Goal: Task Accomplishment & Management: Complete application form

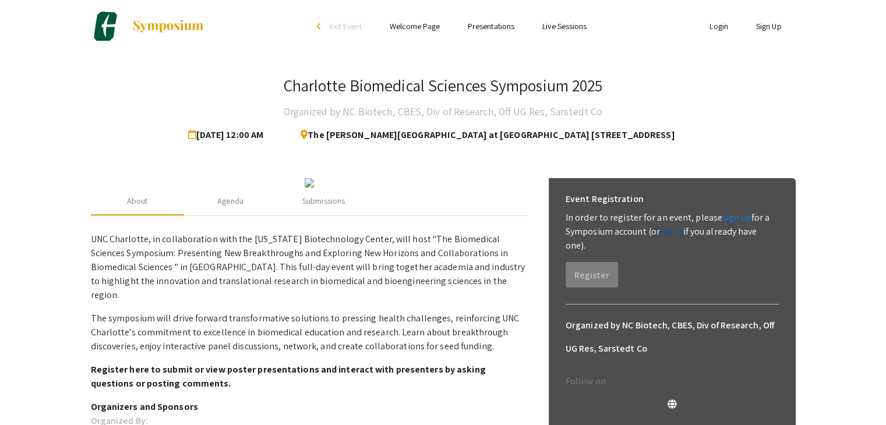
click at [660, 229] on link "log in" at bounding box center [671, 231] width 23 height 12
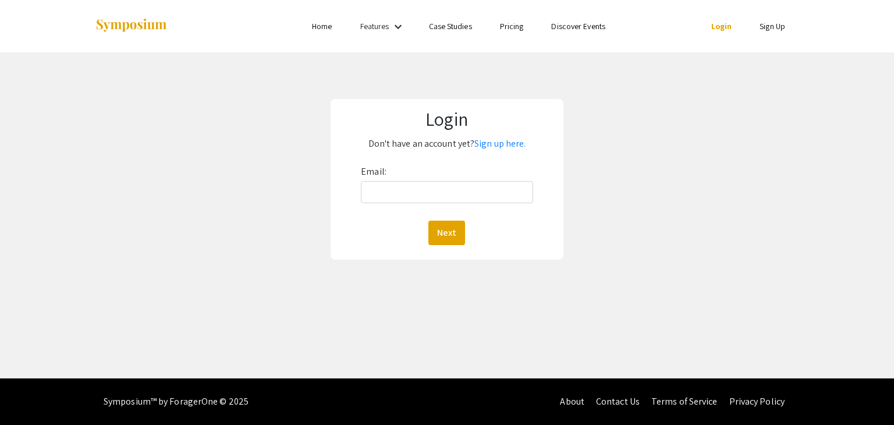
click at [763, 23] on link "Sign Up" at bounding box center [773, 26] width 26 height 10
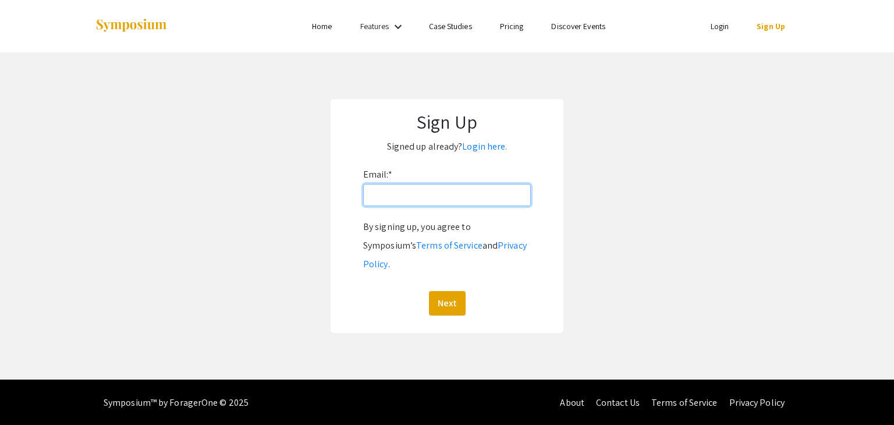
click at [408, 199] on input "Email: *" at bounding box center [447, 195] width 168 height 22
type input "[EMAIL_ADDRESS][DOMAIN_NAME]"
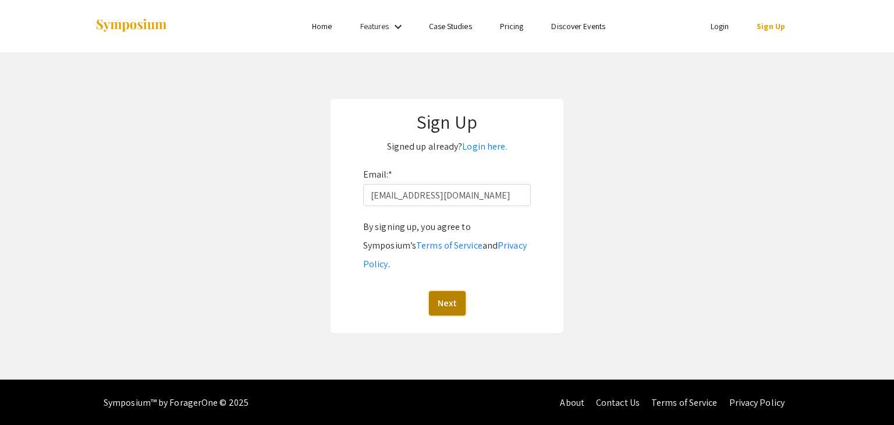
click at [453, 291] on button "Next" at bounding box center [447, 303] width 37 height 24
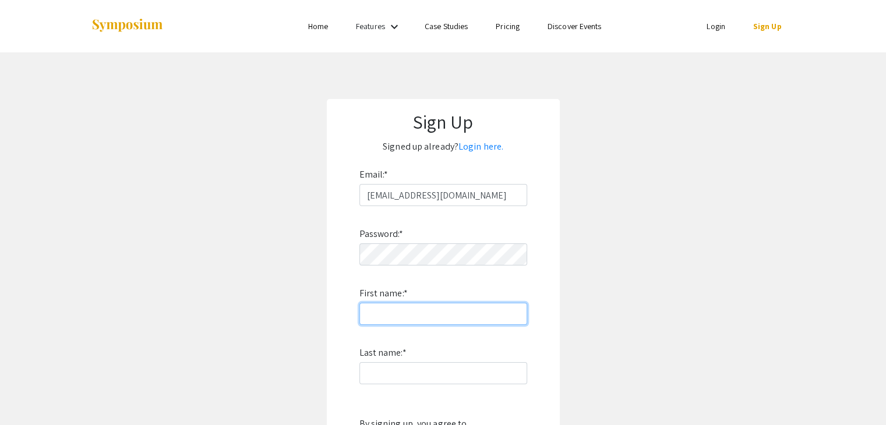
click at [413, 313] on input "First name: *" at bounding box center [443, 314] width 168 height 22
type input "Prashant"
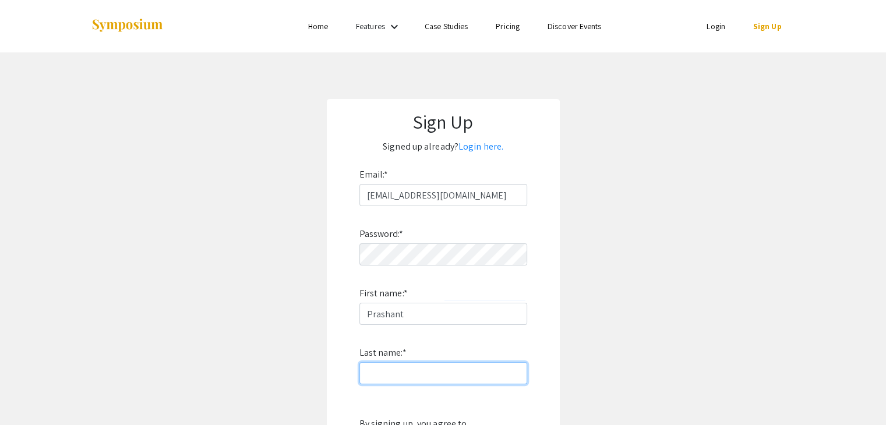
type input "Adhikari"
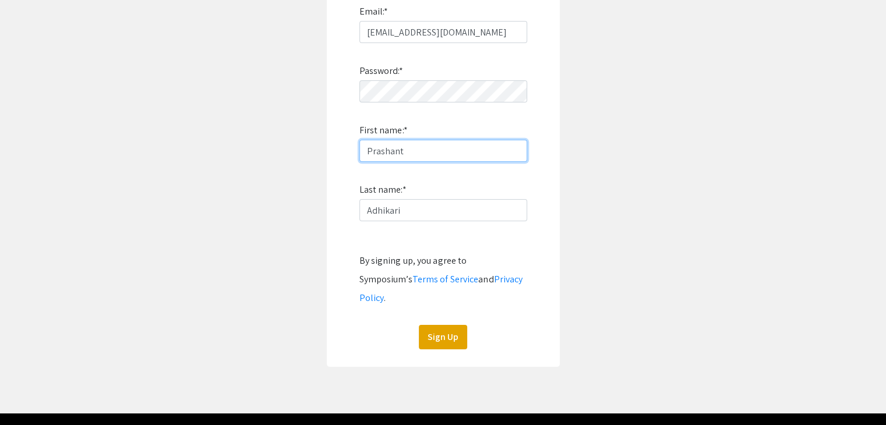
scroll to position [179, 0]
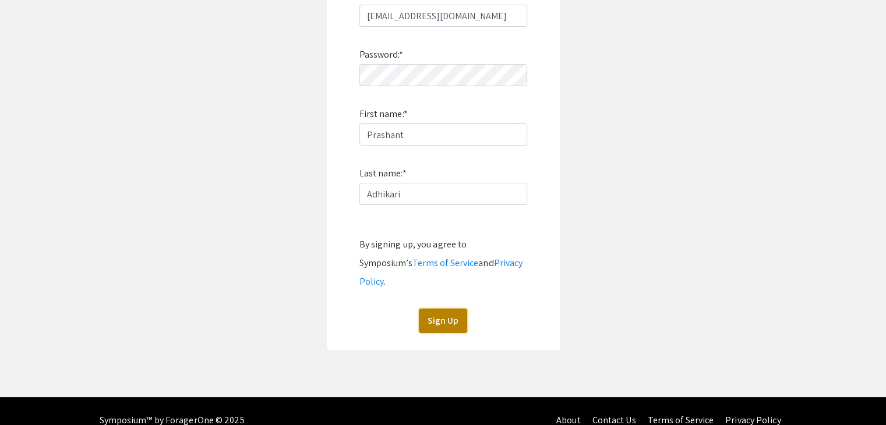
click at [449, 309] on button "Sign Up" at bounding box center [443, 321] width 48 height 24
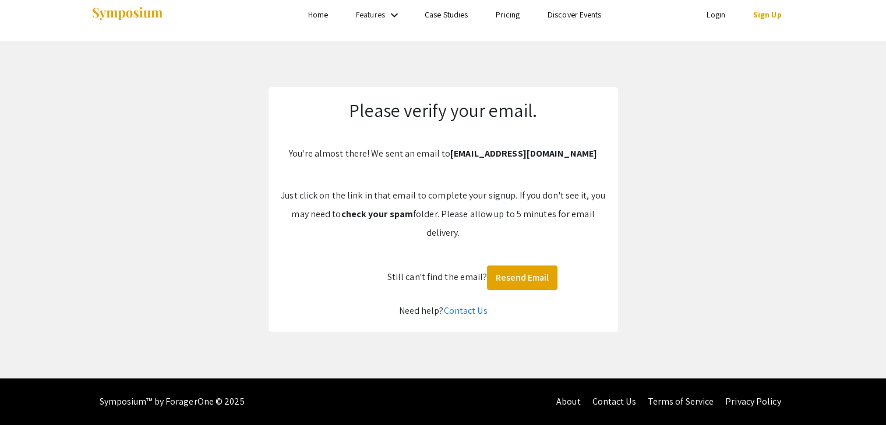
scroll to position [12, 0]
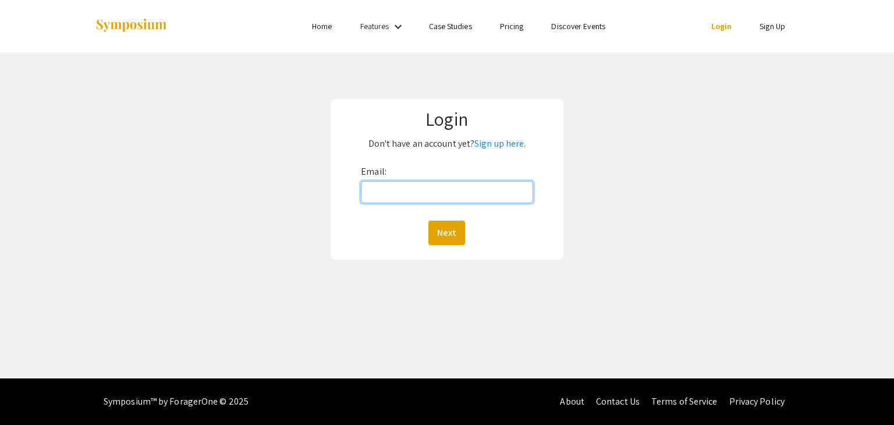
click at [402, 196] on input "Email:" at bounding box center [447, 192] width 172 height 22
type input "[EMAIL_ADDRESS][DOMAIN_NAME]"
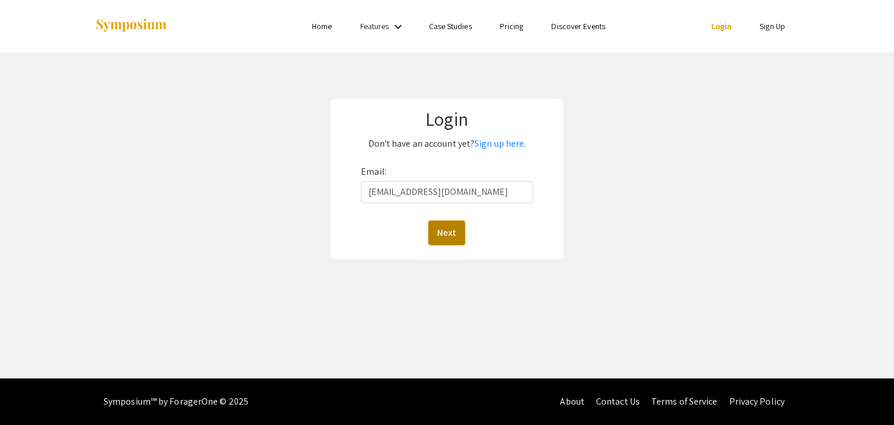
click at [450, 233] on button "Next" at bounding box center [447, 233] width 37 height 24
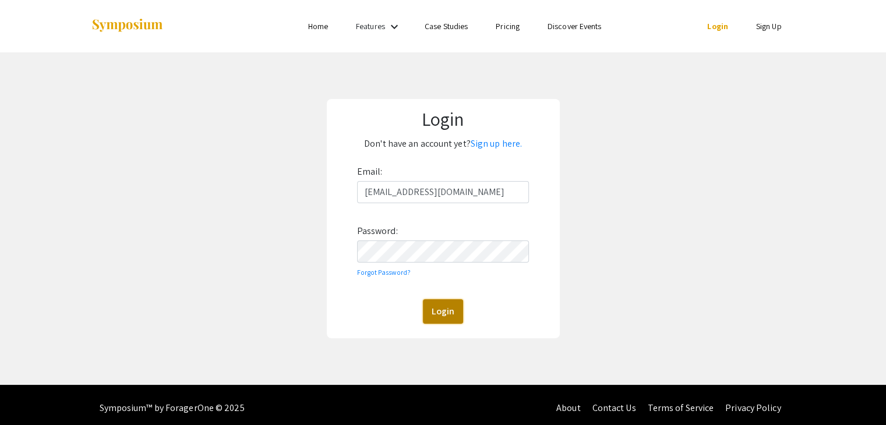
click at [444, 307] on button "Login" at bounding box center [443, 311] width 40 height 24
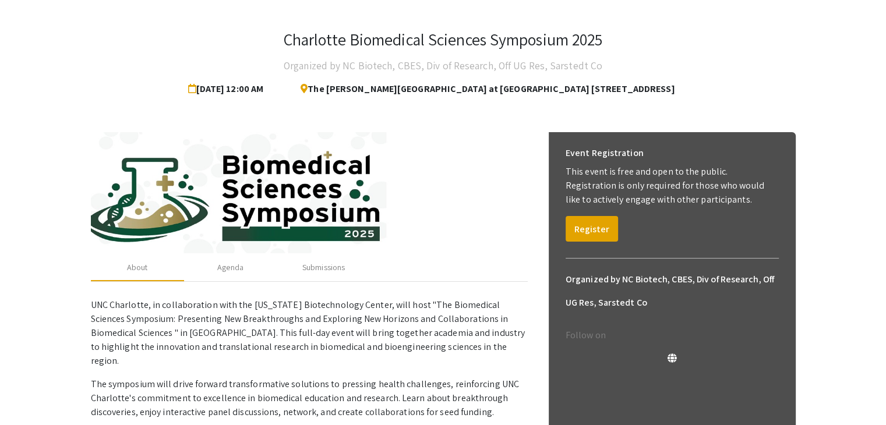
scroll to position [47, 0]
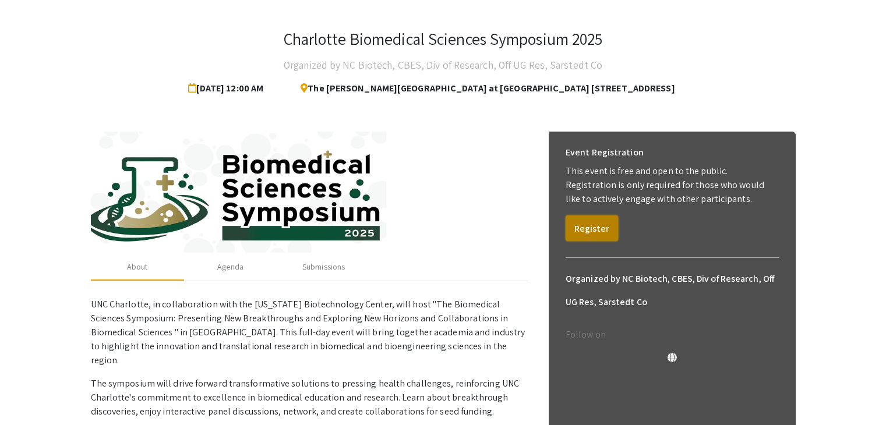
click at [580, 228] on button "Register" at bounding box center [591, 228] width 52 height 26
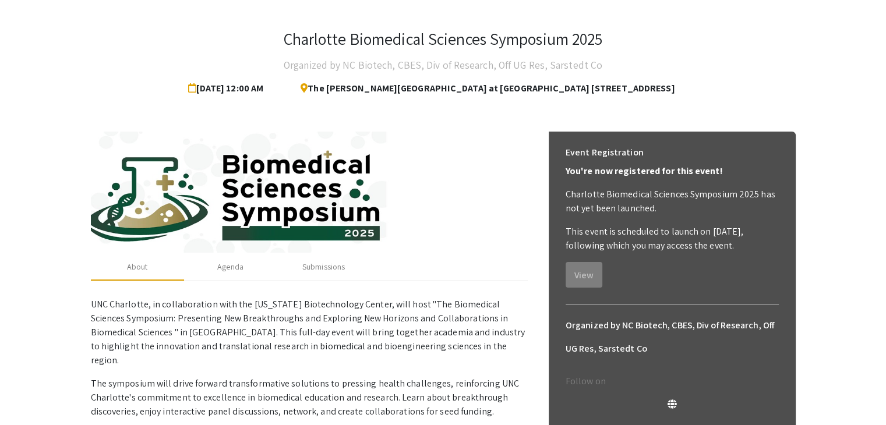
scroll to position [0, 0]
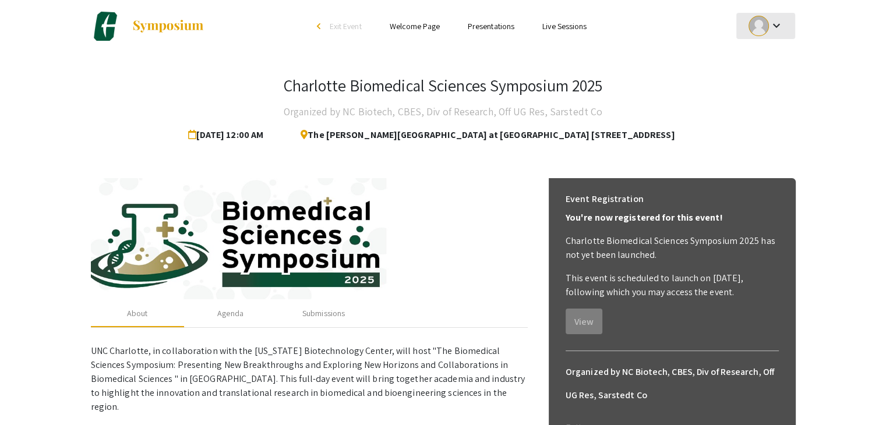
click at [755, 26] on div at bounding box center [758, 26] width 20 height 20
click at [160, 29] on div at bounding box center [443, 212] width 886 height 425
click at [320, 318] on div "Submissions" at bounding box center [323, 313] width 43 height 12
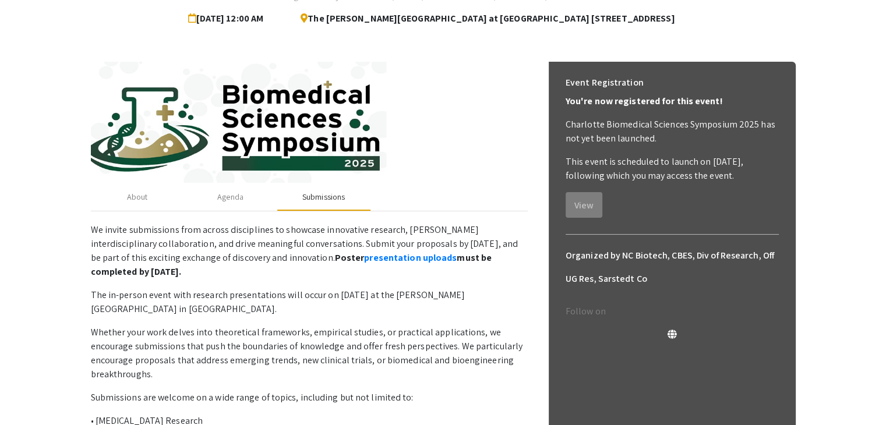
scroll to position [160, 0]
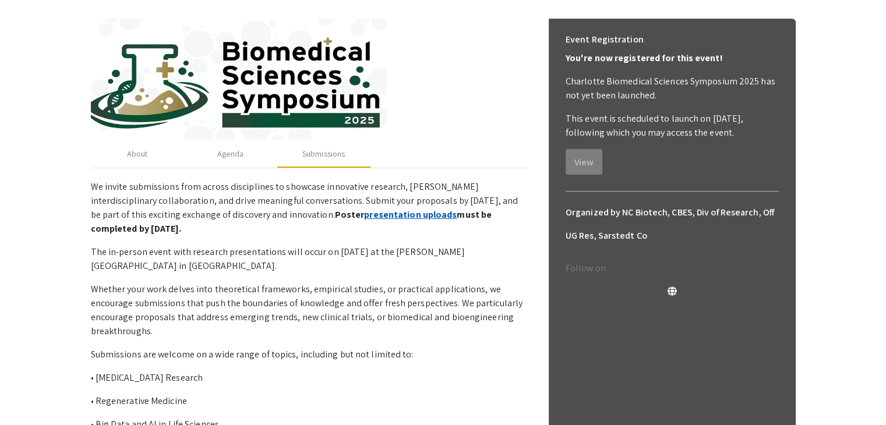
click at [364, 219] on link "presentation uploads" at bounding box center [410, 214] width 93 height 12
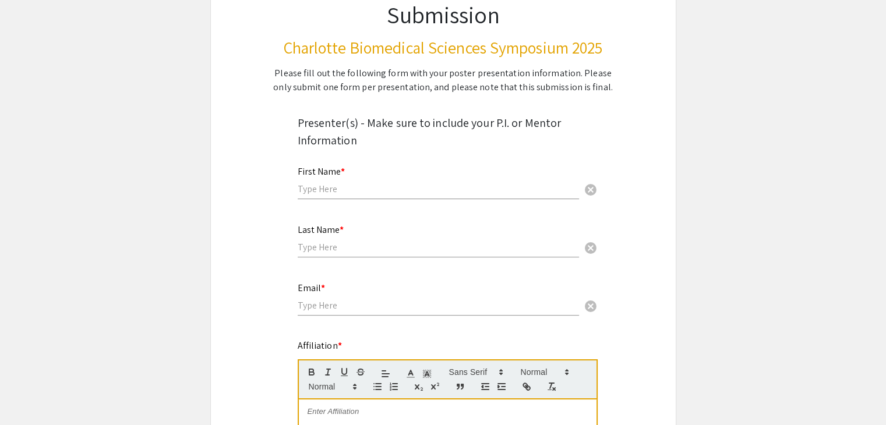
scroll to position [121, 0]
click at [321, 189] on input "text" at bounding box center [438, 189] width 281 height 12
type input "Prashant"
type input "Adhikari"
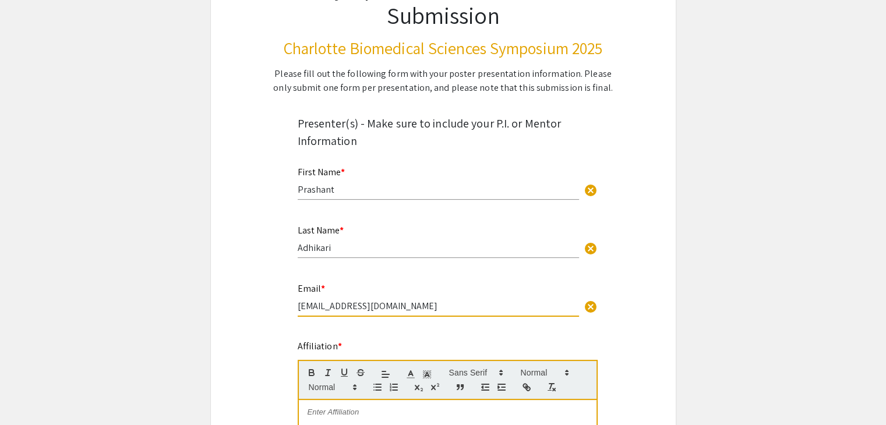
drag, startPoint x: 398, startPoint y: 305, endPoint x: 284, endPoint y: 313, distance: 114.4
type input "[EMAIL_ADDRESS][DOMAIN_NAME]"
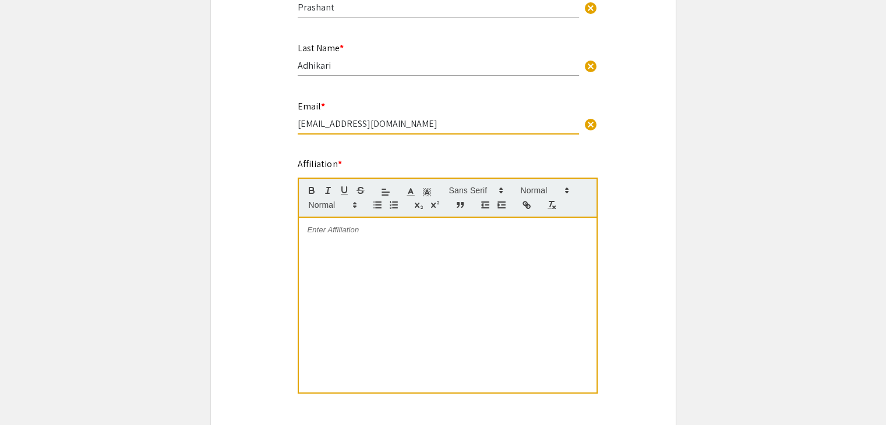
scroll to position [306, 0]
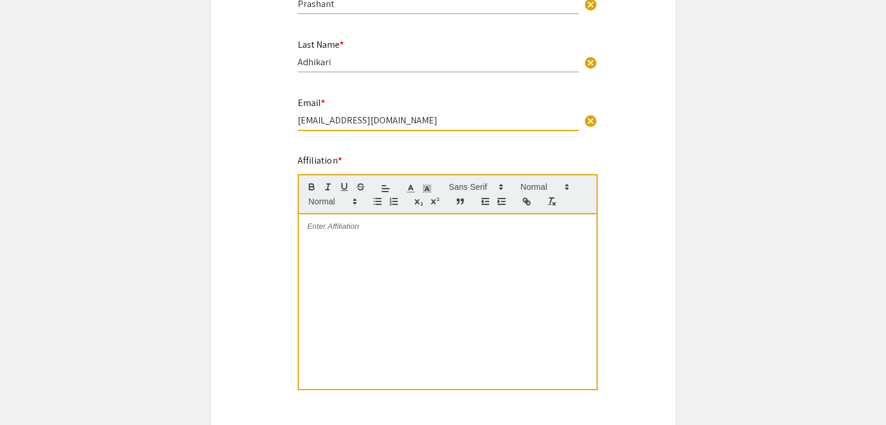
click at [355, 238] on div at bounding box center [448, 301] width 298 height 175
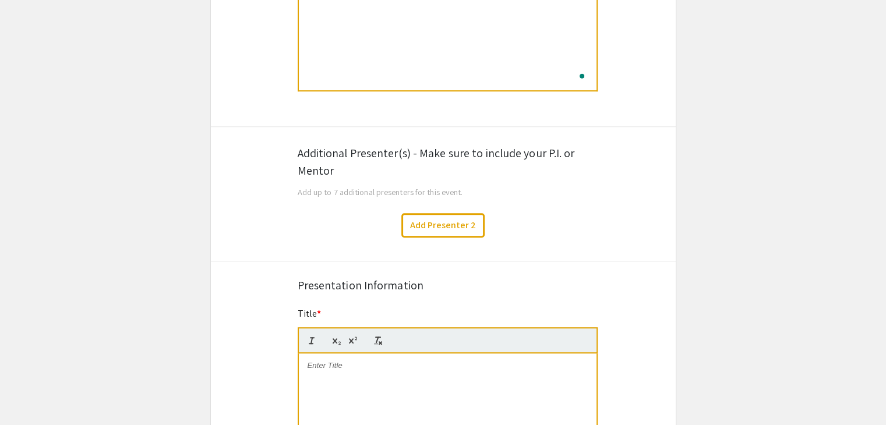
scroll to position [604, 0]
click at [414, 229] on button "Add Presenter 2" at bounding box center [442, 226] width 83 height 24
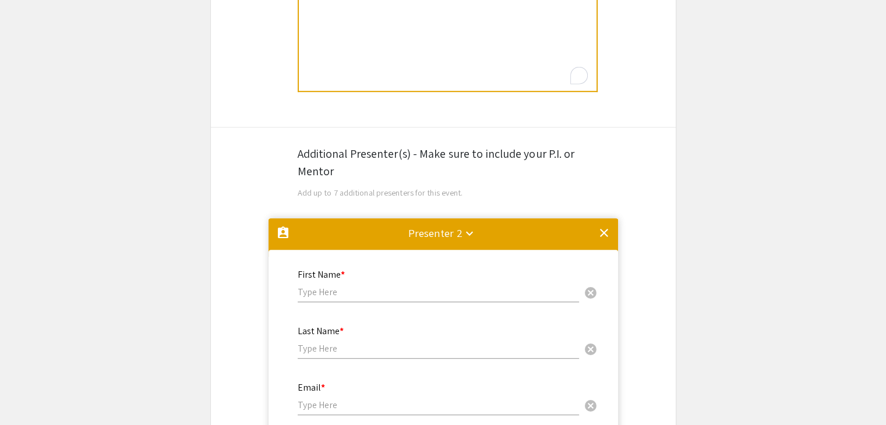
scroll to position [822, 0]
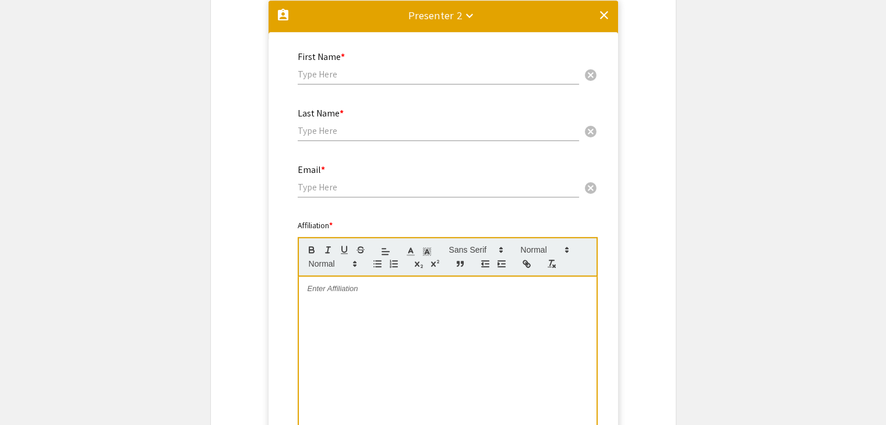
click at [331, 73] on input "text" at bounding box center [438, 74] width 281 height 12
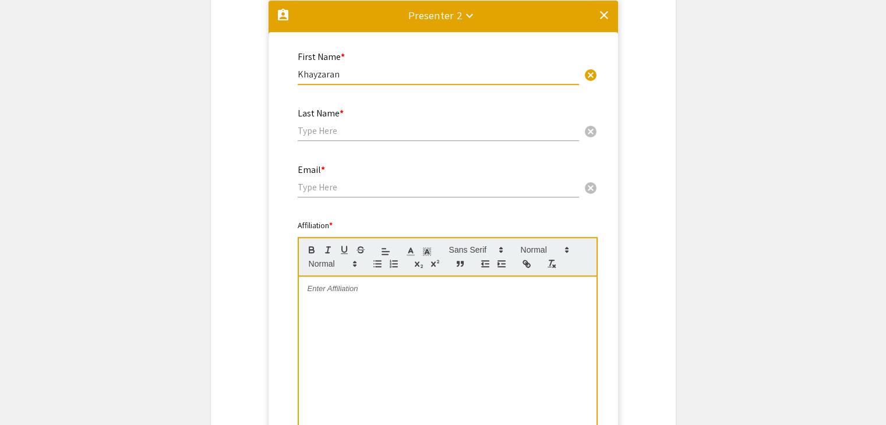
type input "Khayzaran"
click at [325, 126] on input "text" at bounding box center [438, 131] width 281 height 12
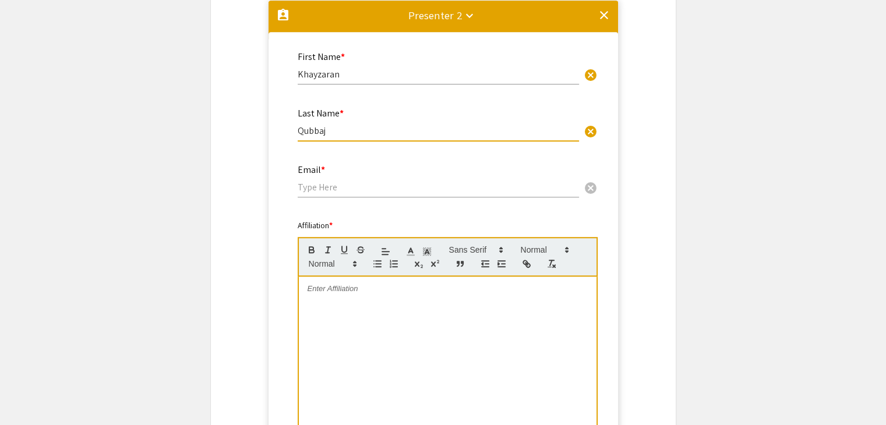
type input "Qubbaj"
click at [325, 191] on input "email" at bounding box center [438, 187] width 281 height 12
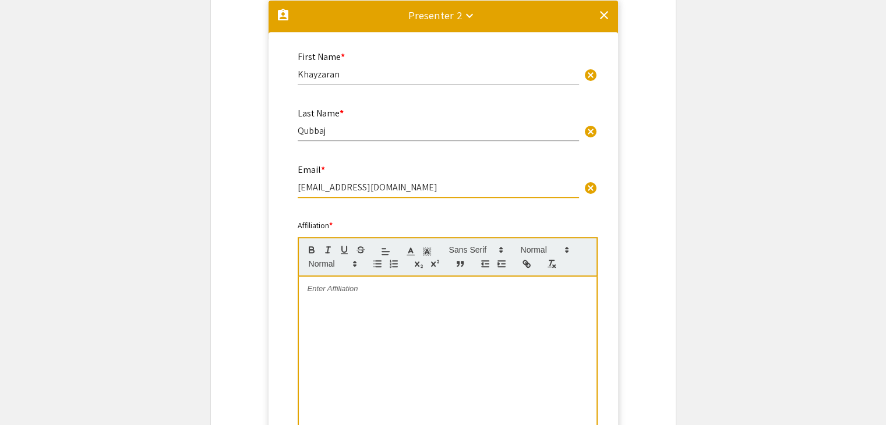
type input "[EMAIL_ADDRESS][DOMAIN_NAME]"
click at [326, 294] on div "To enrich screen reader interactions, please activate Accessibility in Grammarl…" at bounding box center [448, 364] width 298 height 175
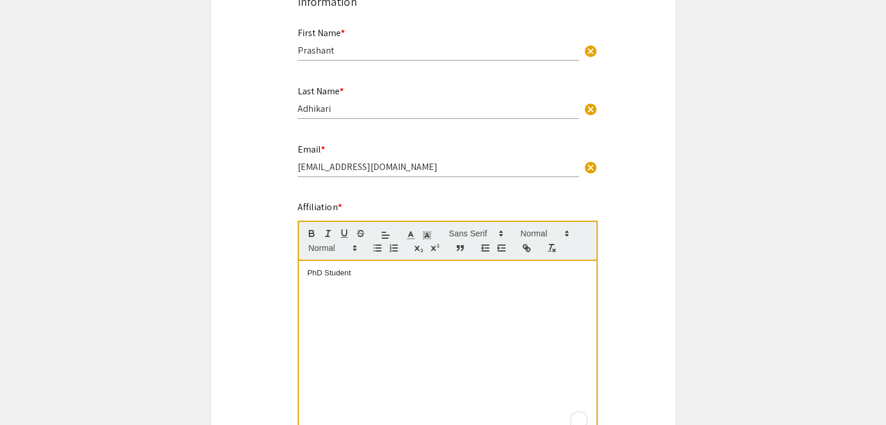
scroll to position [267, 0]
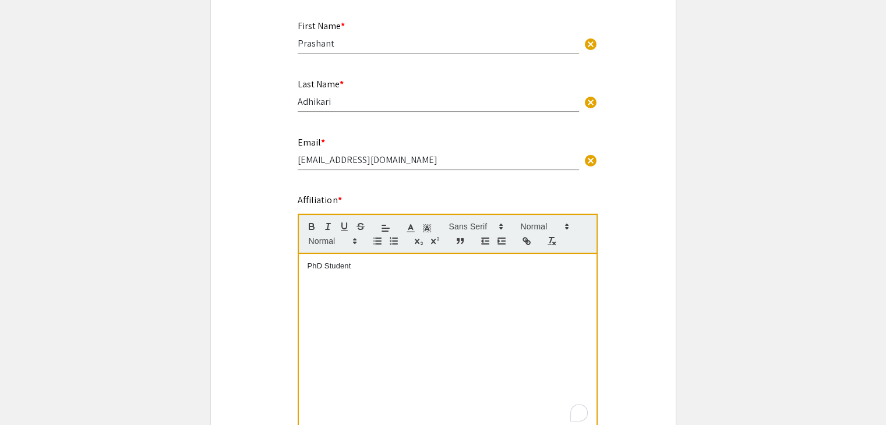
click at [352, 267] on p "PhD Student" at bounding box center [447, 266] width 280 height 10
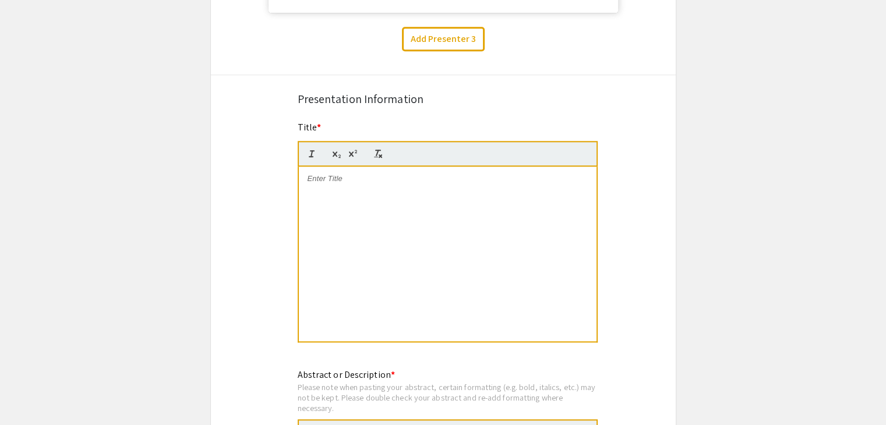
scroll to position [1293, 0]
click at [434, 41] on button "Add Presenter 3" at bounding box center [443, 39] width 83 height 24
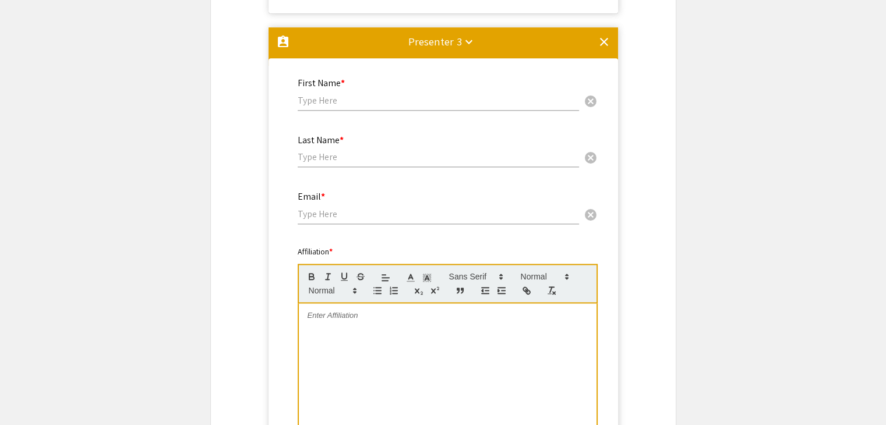
scroll to position [1319, 0]
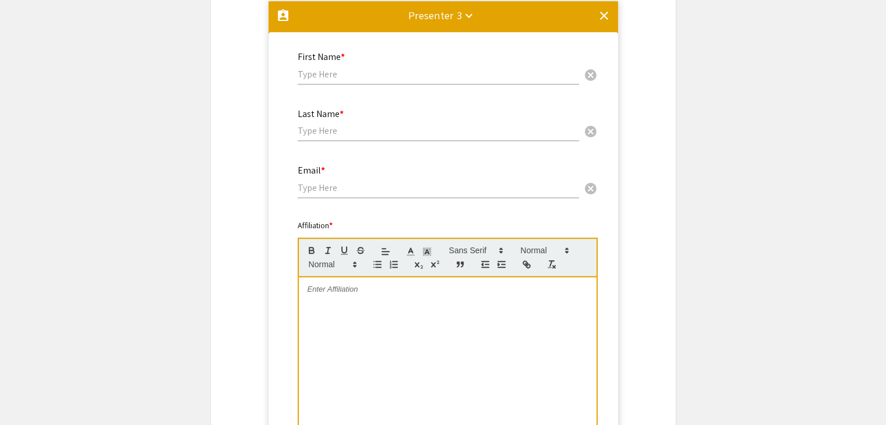
click at [324, 73] on input "text" at bounding box center [438, 74] width 281 height 12
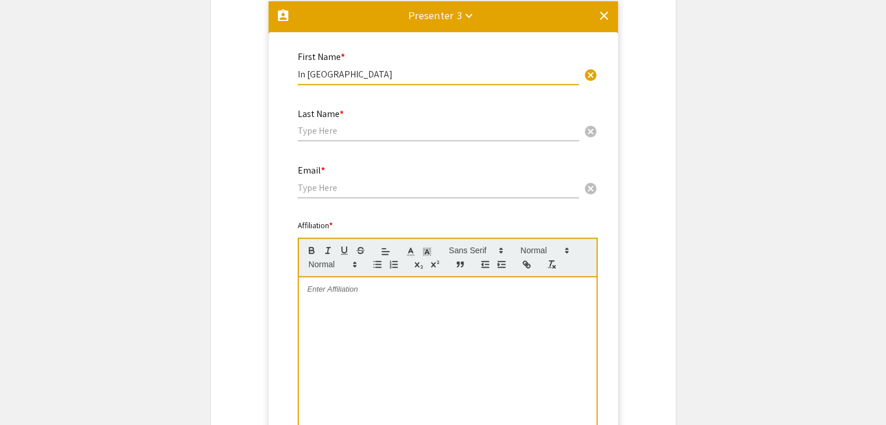
type input "In [GEOGRAPHIC_DATA]"
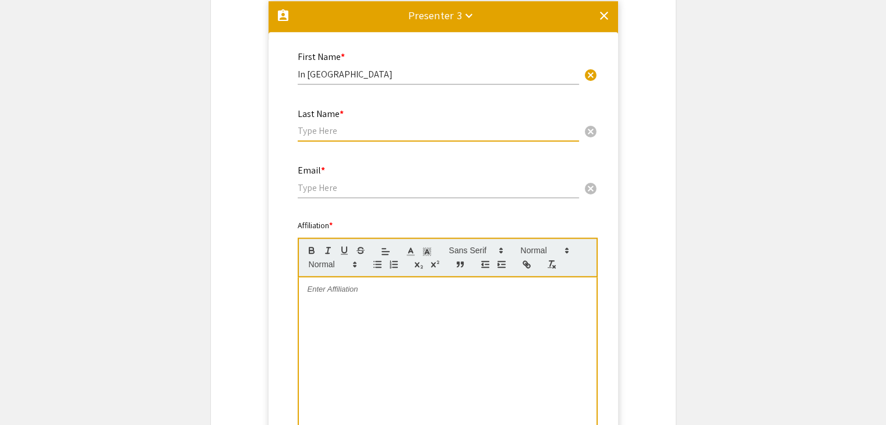
click at [323, 131] on input "text" at bounding box center [438, 131] width 281 height 12
type input "[PERSON_NAME]"
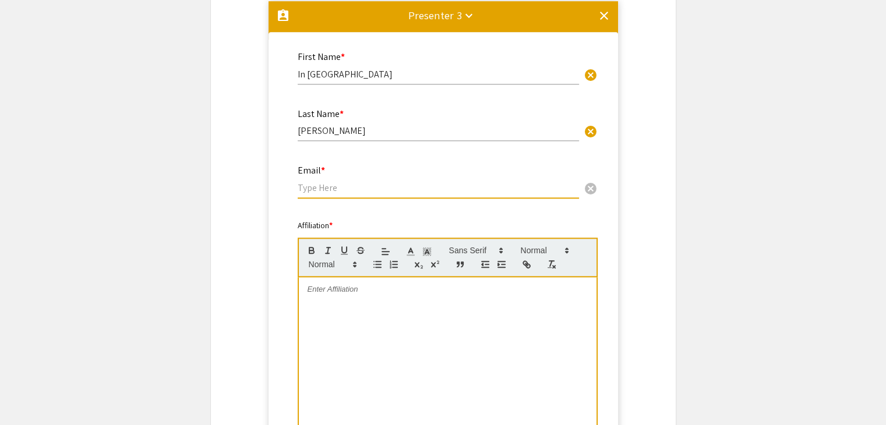
click at [312, 187] on input "email" at bounding box center [438, 188] width 281 height 12
type input "[EMAIL_ADDRESS][DOMAIN_NAME]"
click at [317, 293] on p "To enrich screen reader interactions, please activate Accessibility in Grammarl…" at bounding box center [447, 289] width 280 height 10
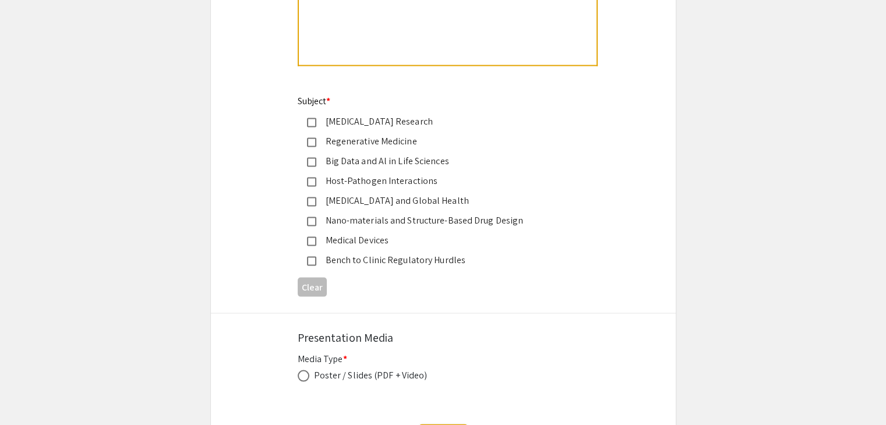
scroll to position [2354, 0]
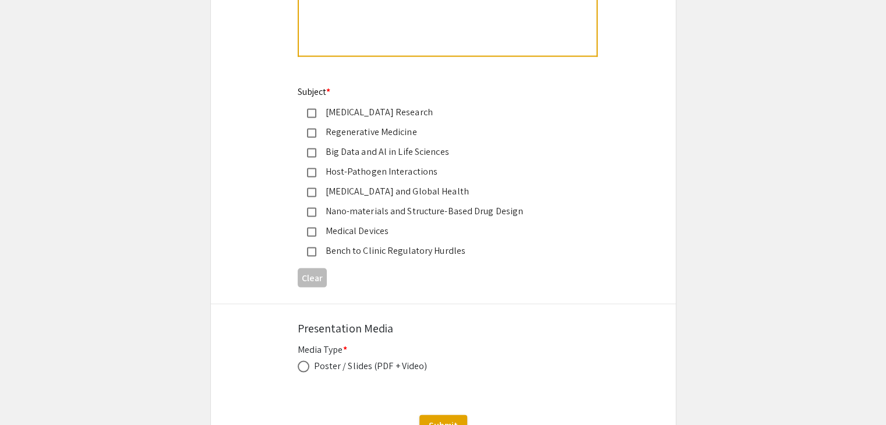
click at [312, 132] on mat-pseudo-checkbox at bounding box center [311, 133] width 9 height 9
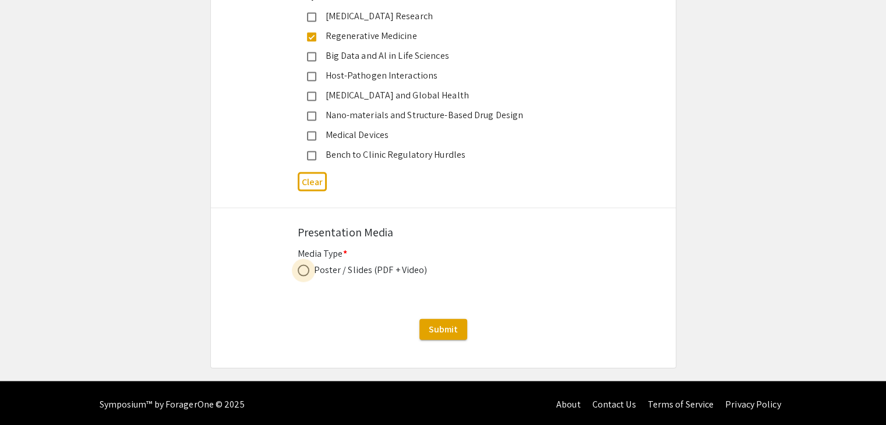
click at [304, 271] on span at bounding box center [304, 271] width 12 height 12
click at [304, 271] on input "radio" at bounding box center [304, 271] width 12 height 12
radio input "true"
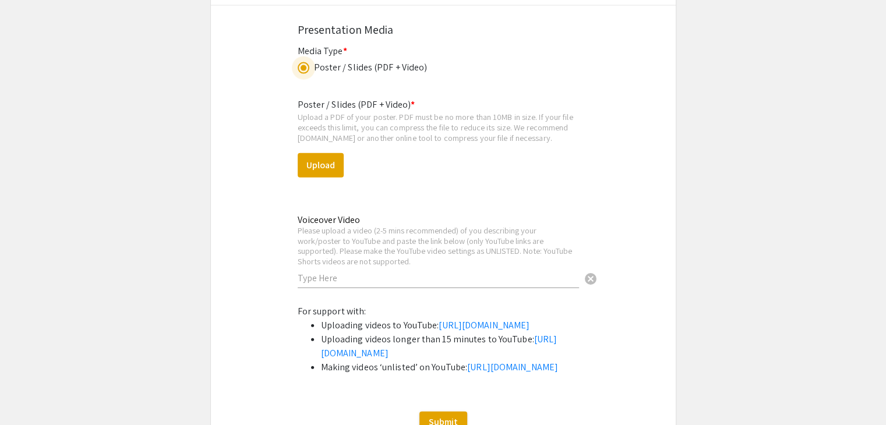
scroll to position [2653, 0]
click at [332, 166] on button "Upload" at bounding box center [321, 165] width 46 height 24
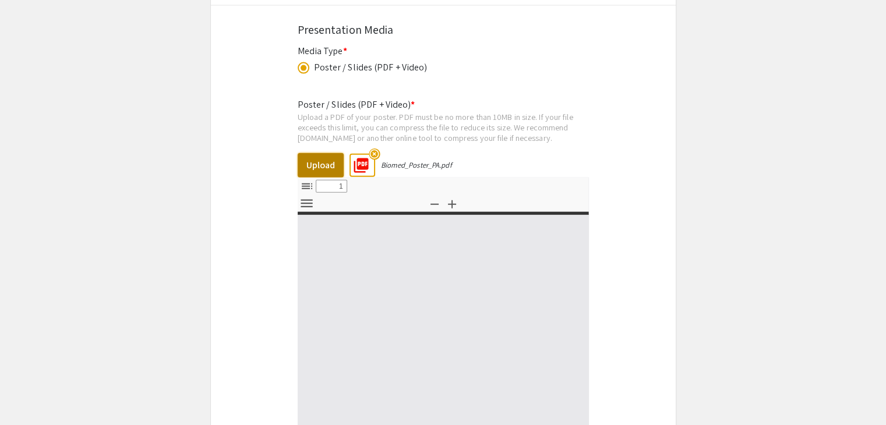
select select "custom"
type input "0"
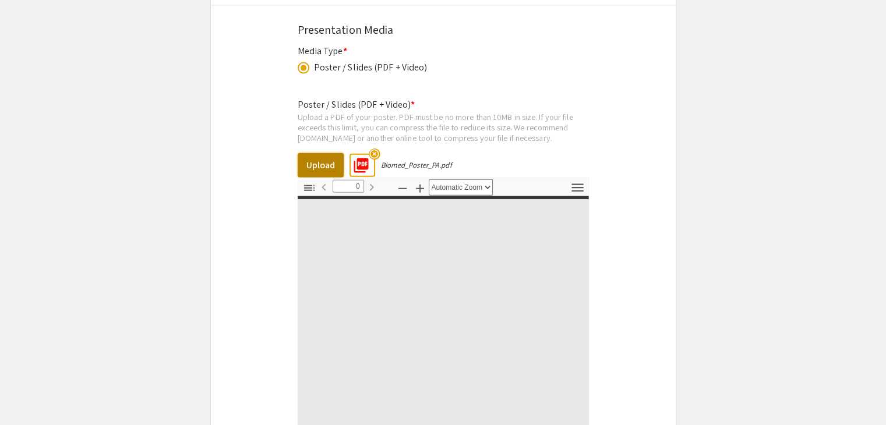
select select "custom"
type input "1"
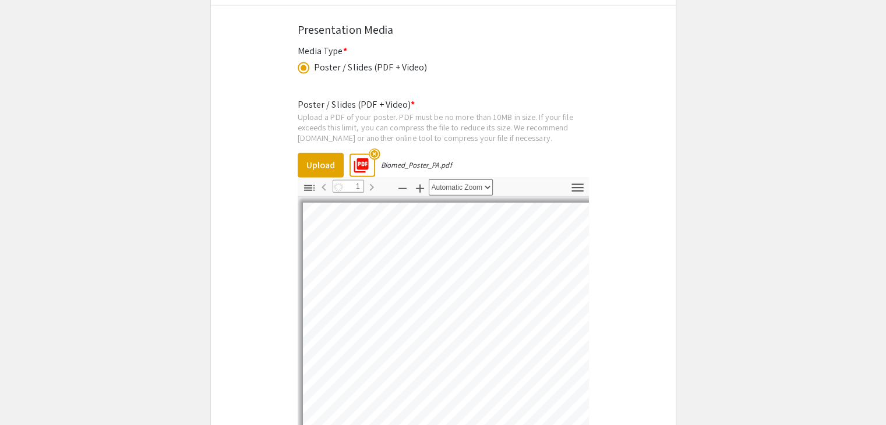
select select "auto"
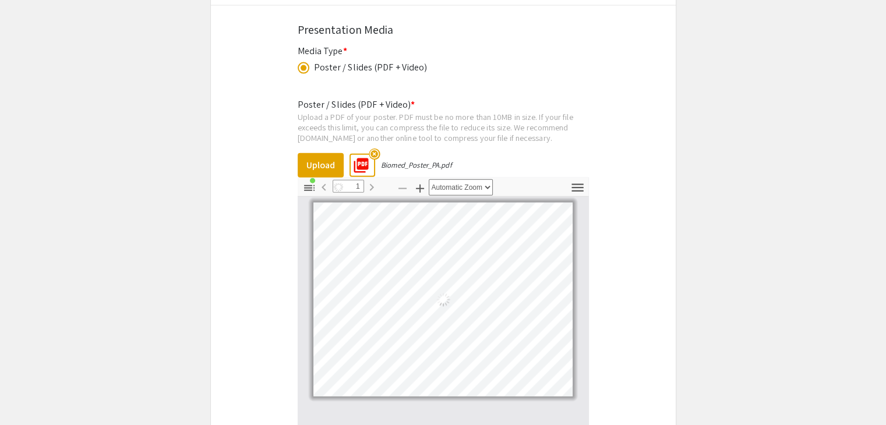
click at [486, 254] on div "Loading…" at bounding box center [442, 300] width 259 height 194
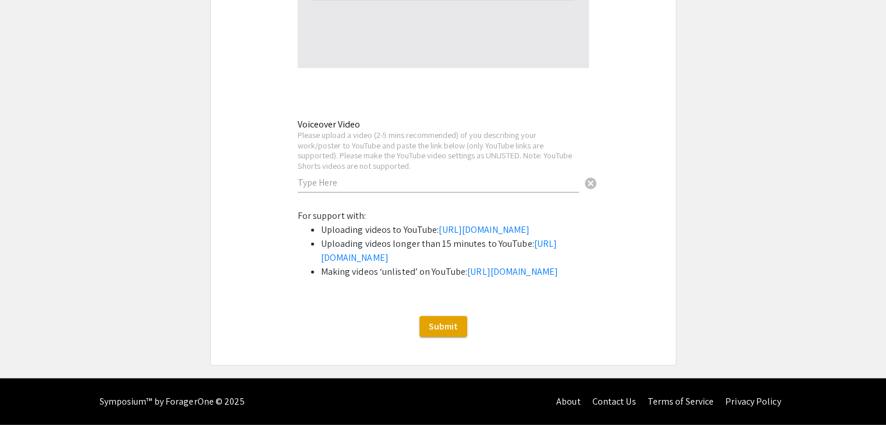
scroll to position [3098, 0]
click at [390, 176] on input "text" at bounding box center [438, 182] width 281 height 12
paste input "[URL][DOMAIN_NAME]"
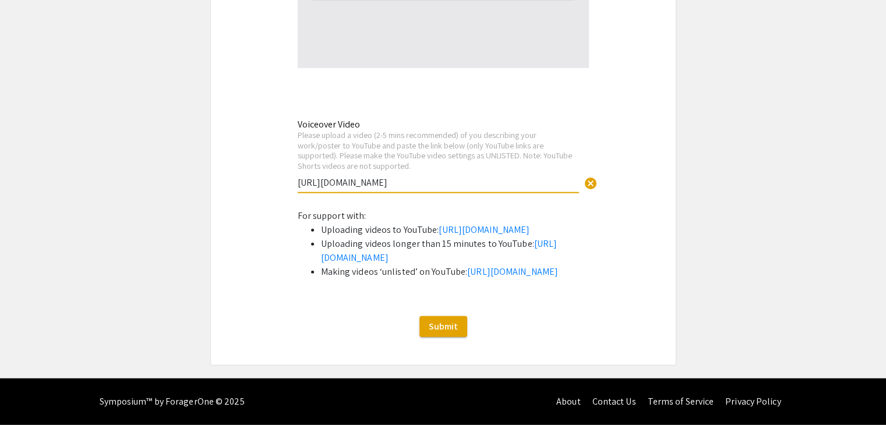
type input "[URL][DOMAIN_NAME]"
click at [571, 274] on li "Making videos ‘unlisted’ on YouTube: [URL][DOMAIN_NAME]" at bounding box center [455, 272] width 268 height 14
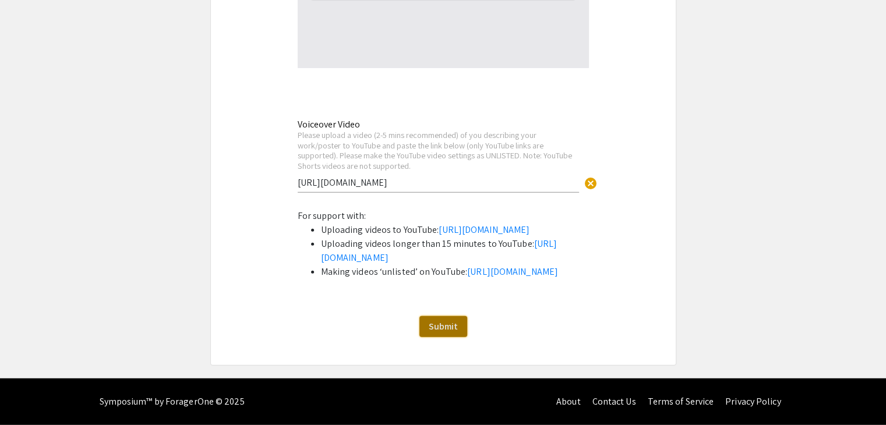
click at [451, 332] on span "Submit" at bounding box center [443, 326] width 29 height 12
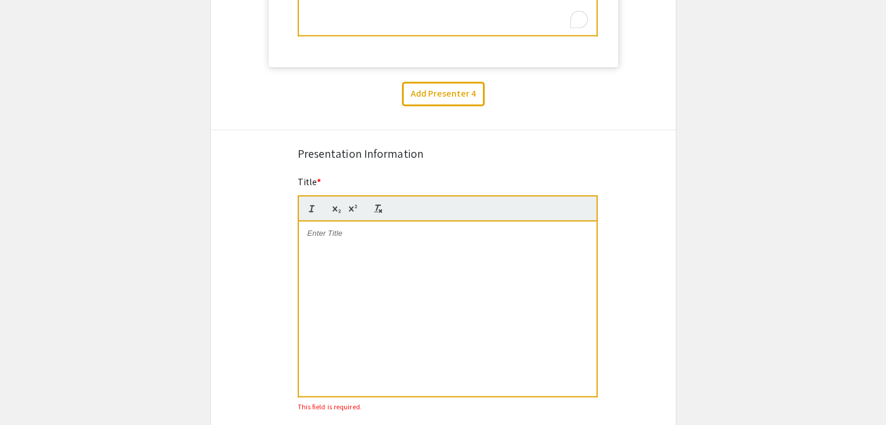
scroll to position [1737, 0]
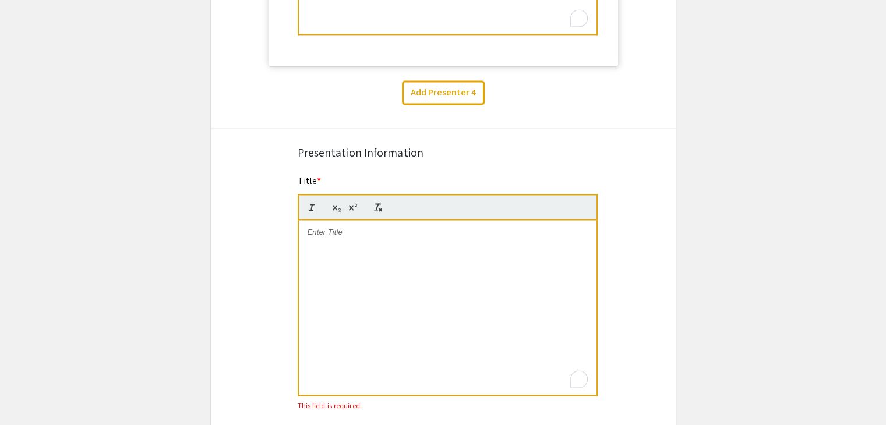
click at [451, 270] on div "To enrich screen reader interactions, please activate Accessibility in Grammarl…" at bounding box center [448, 307] width 298 height 175
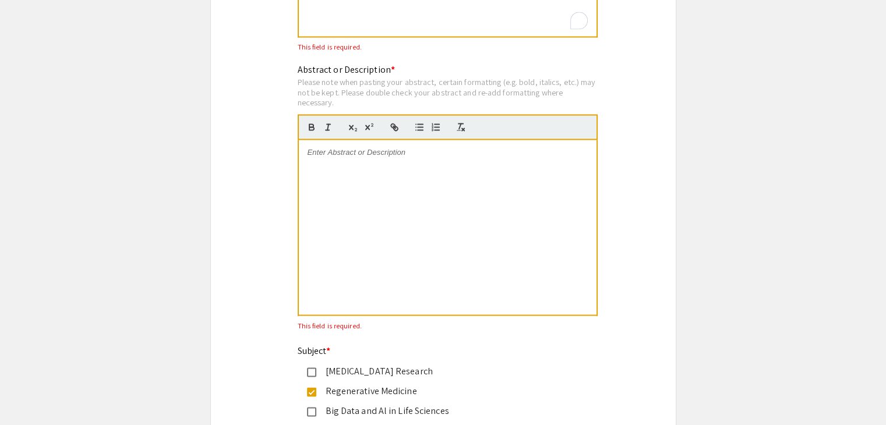
scroll to position [2091, 0]
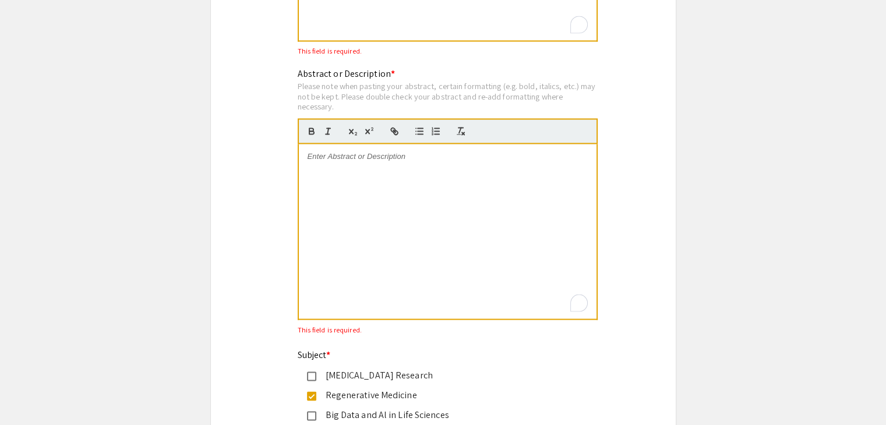
click at [401, 200] on div "To enrich screen reader interactions, please activate Accessibility in Grammarl…" at bounding box center [448, 231] width 298 height 175
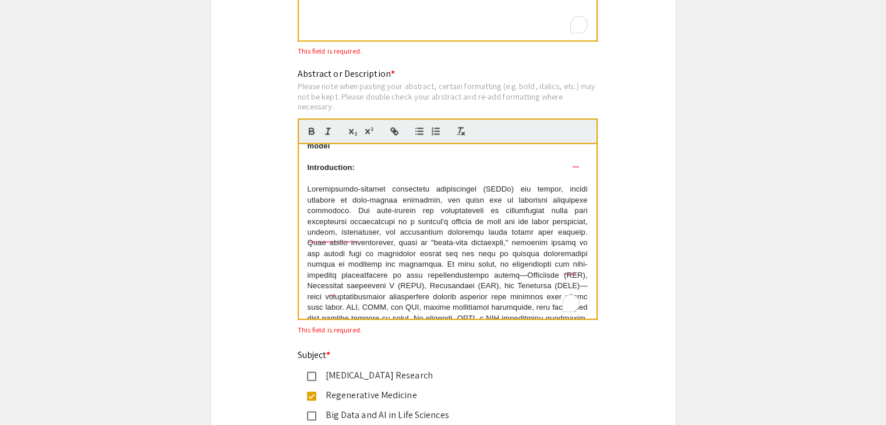
scroll to position [0, 0]
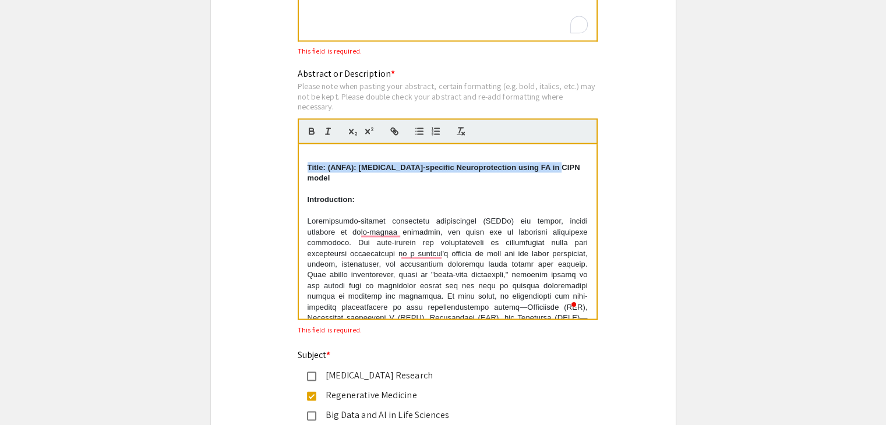
drag, startPoint x: 562, startPoint y: 165, endPoint x: 307, endPoint y: 164, distance: 254.5
click at [307, 164] on p "Title: (ANFA): Axon-specific Neuroprotection using FA in CIPN model" at bounding box center [447, 173] width 280 height 22
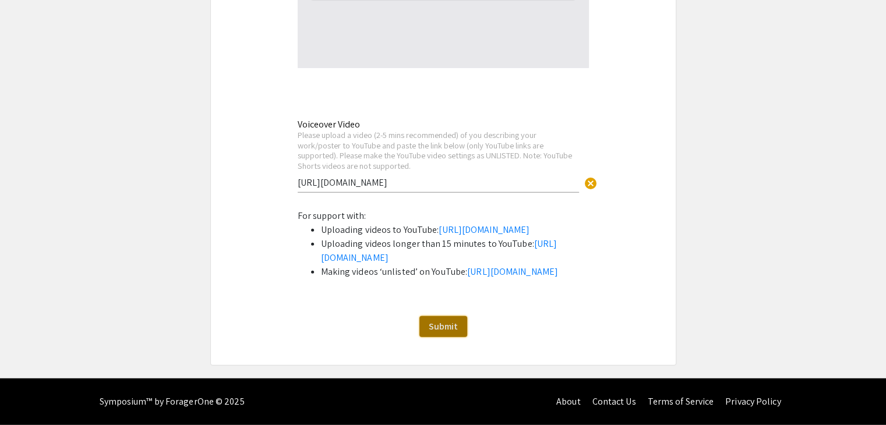
click at [454, 331] on span "Submit" at bounding box center [443, 326] width 29 height 12
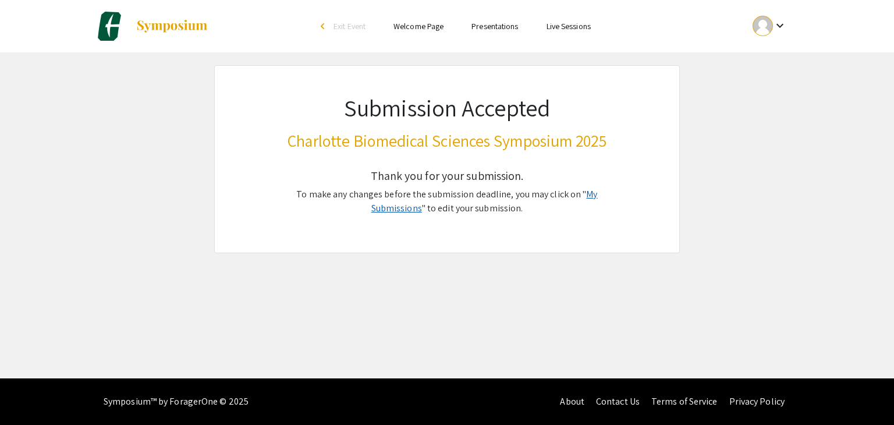
click at [598, 199] on link "My Submissions" at bounding box center [484, 201] width 227 height 26
click at [576, 199] on link "My Submissions" at bounding box center [484, 201] width 227 height 26
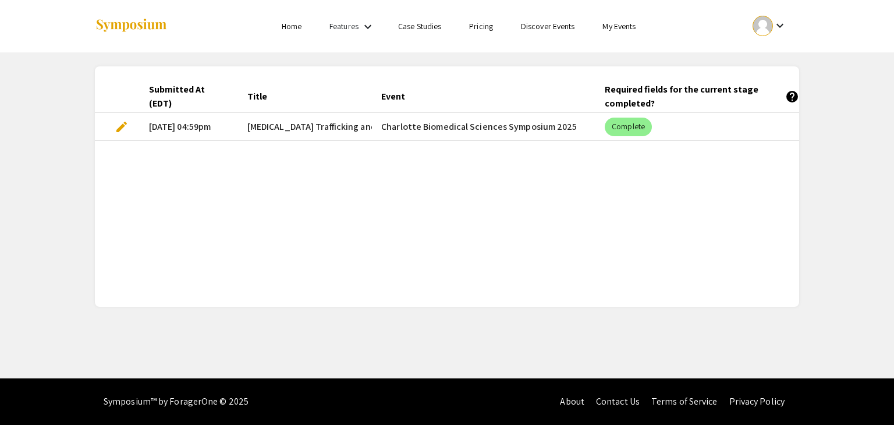
click at [274, 24] on li "Home" at bounding box center [292, 26] width 48 height 14
click at [289, 29] on link "Home" at bounding box center [292, 26] width 20 height 10
click at [124, 129] on span "edit" at bounding box center [122, 127] width 14 height 14
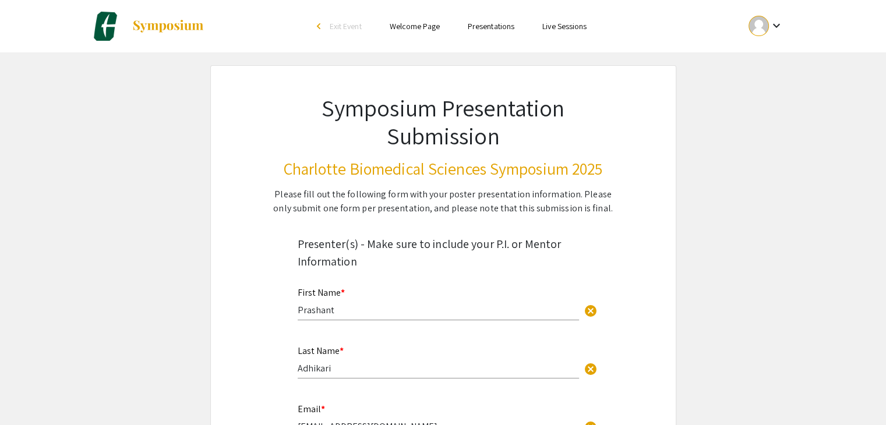
select select "custom"
type input "0"
select select "custom"
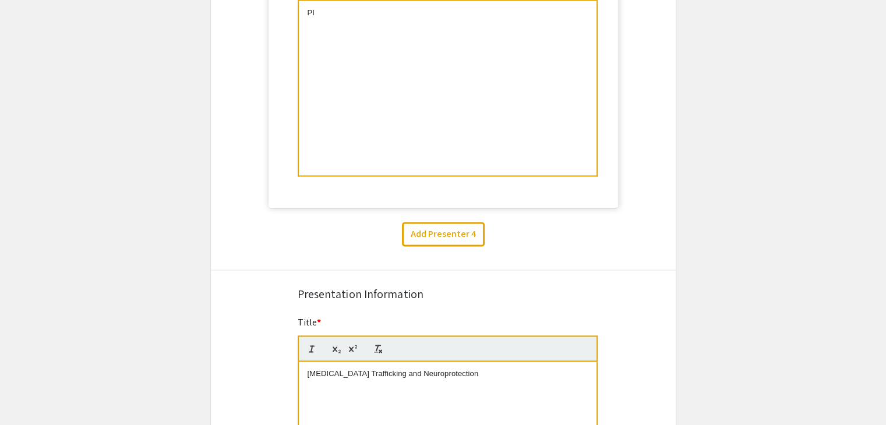
type input "1"
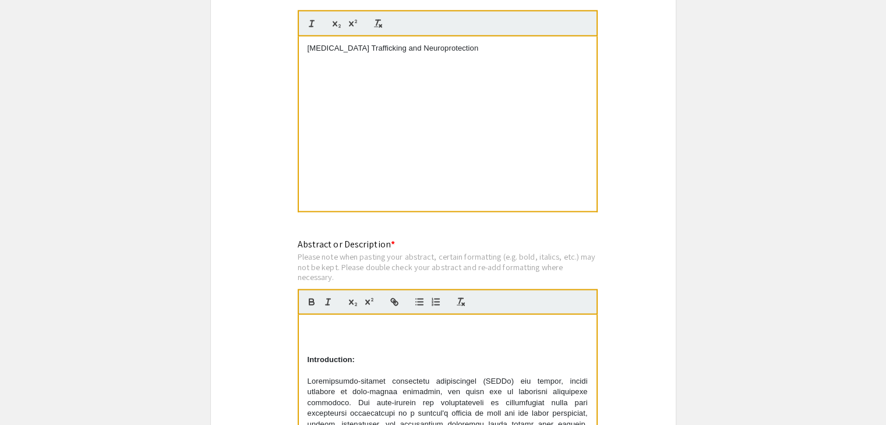
scroll to position [1920, 0]
select select "auto"
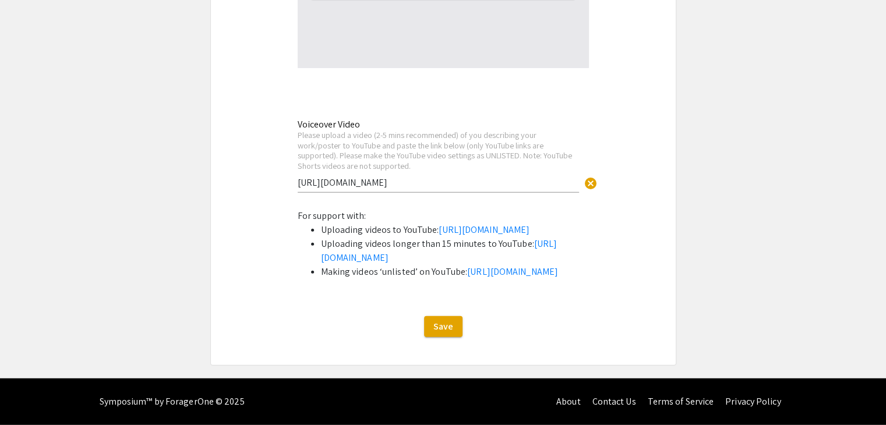
scroll to position [3087, 0]
drag, startPoint x: 409, startPoint y: 144, endPoint x: 284, endPoint y: 146, distance: 125.2
click at [575, 275] on li "Making videos ‘unlisted’ on YouTube: [URL][DOMAIN_NAME]" at bounding box center [455, 272] width 268 height 14
click at [449, 332] on span "Save" at bounding box center [443, 326] width 20 height 12
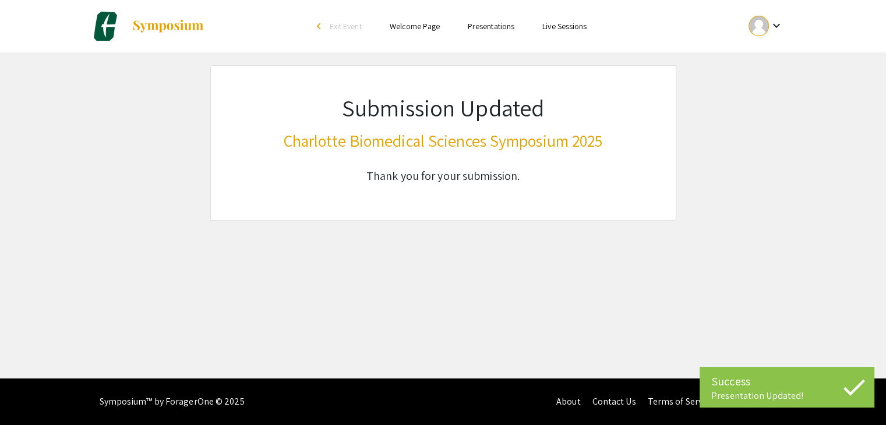
scroll to position [0, 0]
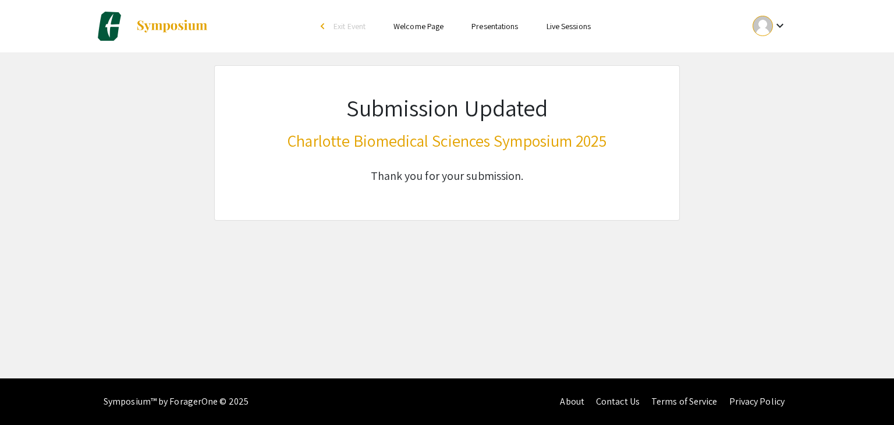
click at [170, 32] on img at bounding box center [172, 26] width 73 height 14
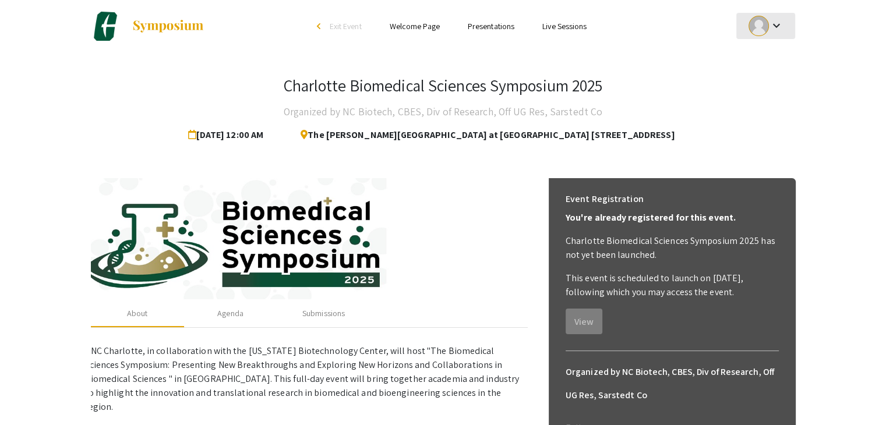
click at [761, 26] on div at bounding box center [758, 26] width 20 height 20
click at [748, 87] on button "My Submissions" at bounding box center [772, 86] width 72 height 28
